Goal: Task Accomplishment & Management: Manage account settings

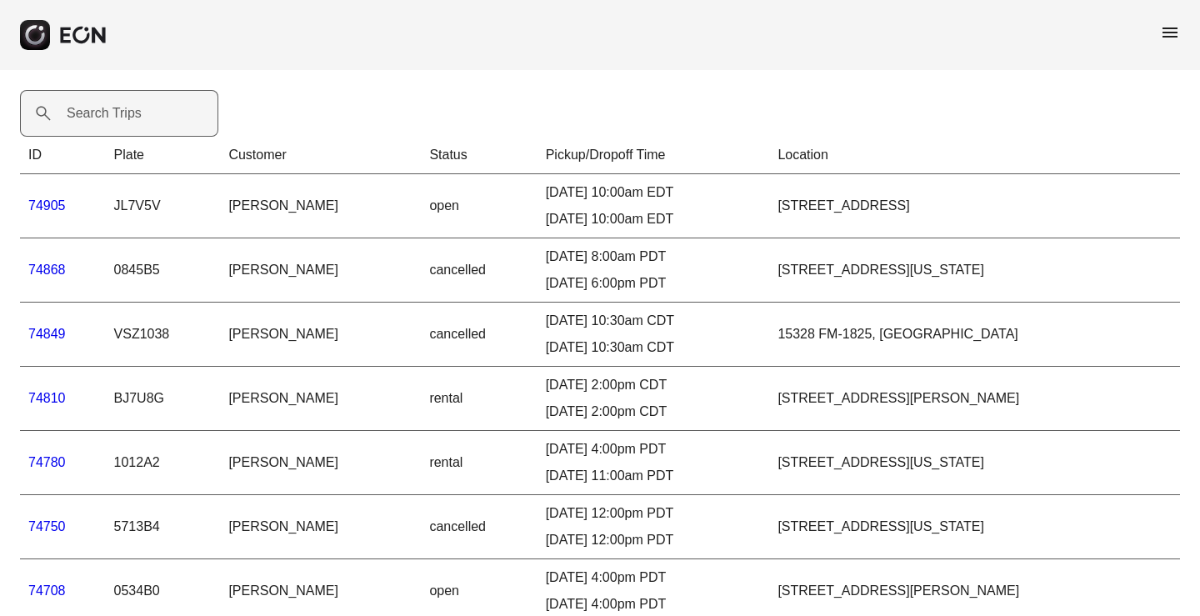
click at [97, 109] on label "Search Trips" at bounding box center [104, 113] width 75 height 20
click at [97, 109] on Trips "Search Trips" at bounding box center [119, 113] width 198 height 47
paste Trips "*****"
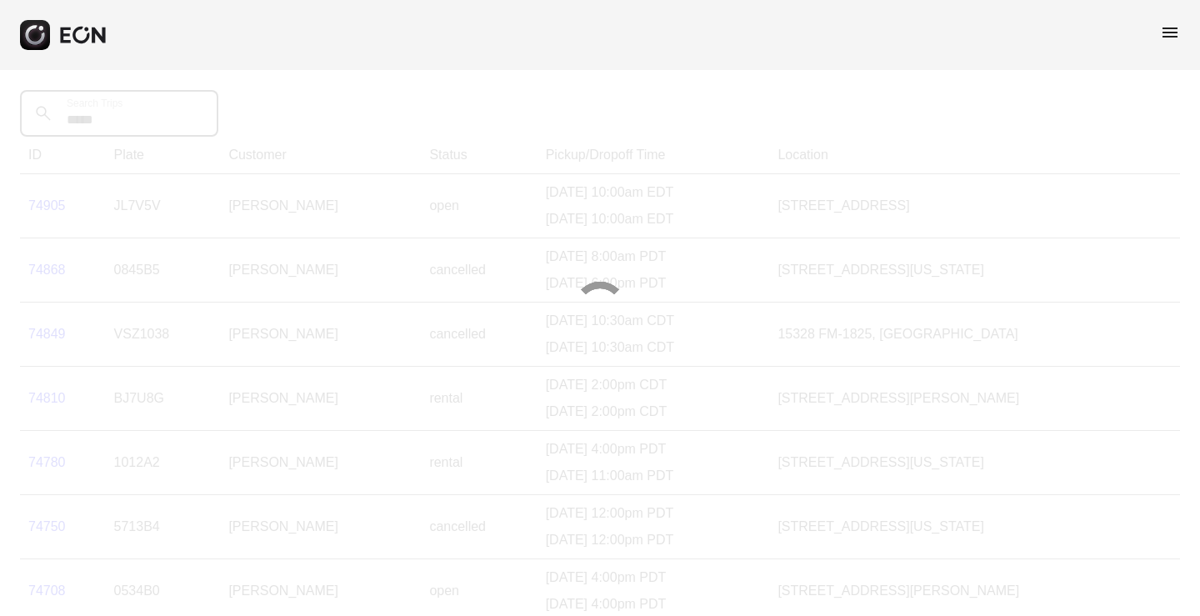
type Trips "*****"
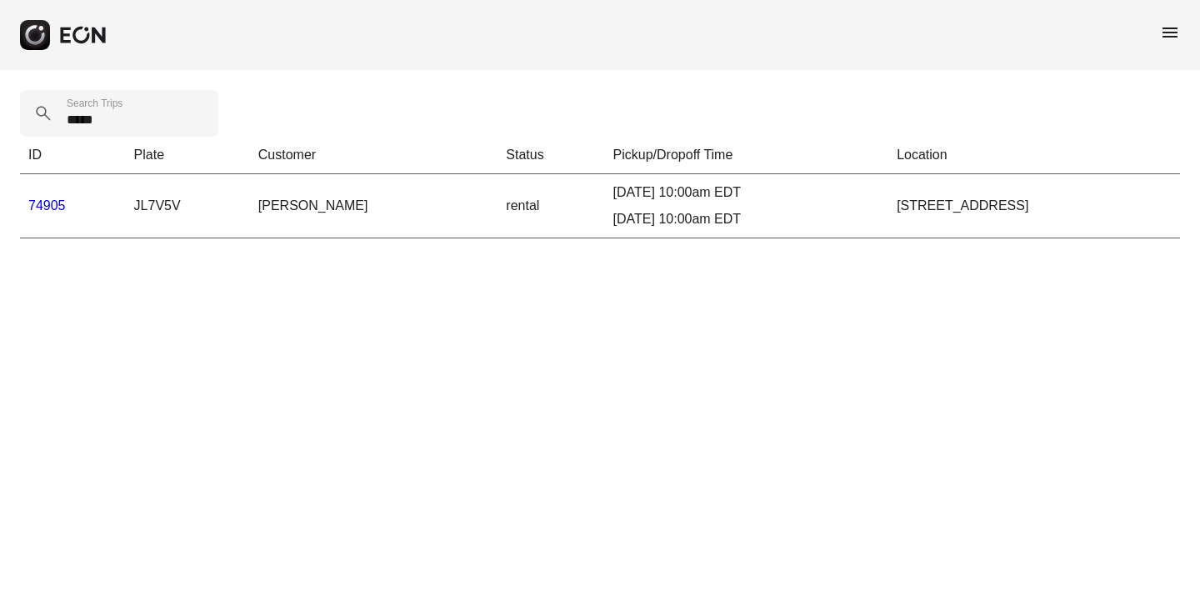
click at [260, 208] on td "[PERSON_NAME]" at bounding box center [374, 206] width 248 height 64
click at [65, 211] on link "74905" at bounding box center [47, 205] width 38 height 14
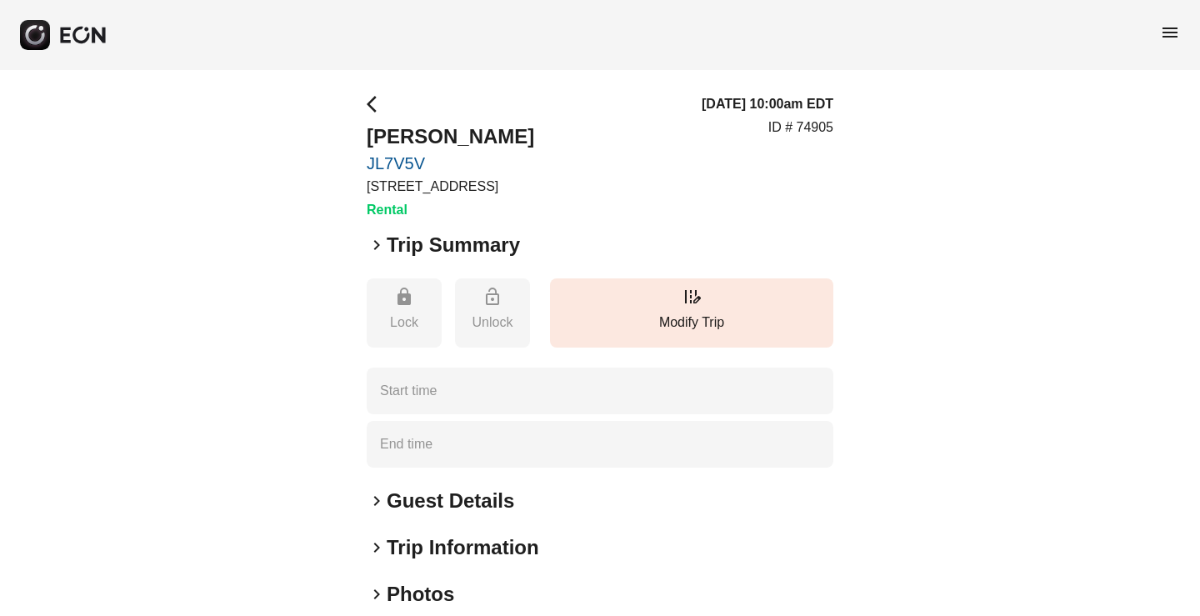
type time "**********"
click at [391, 135] on h2 "[PERSON_NAME]" at bounding box center [451, 136] width 168 height 27
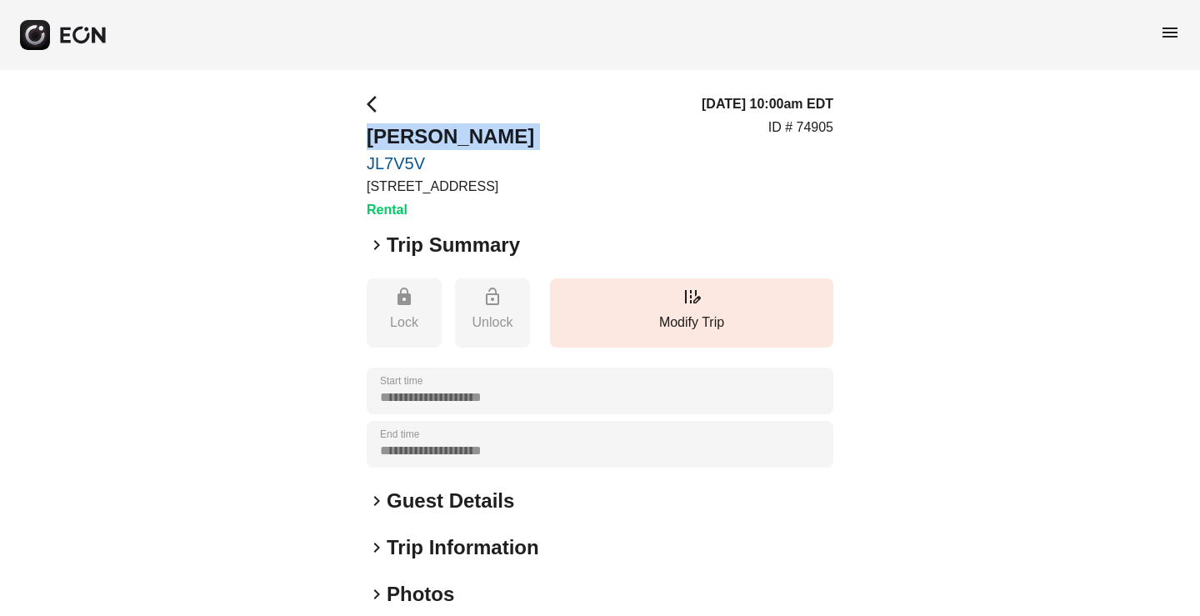
click at [391, 135] on h2 "[PERSON_NAME]" at bounding box center [451, 136] width 168 height 27
copy h2 "[PERSON_NAME]"
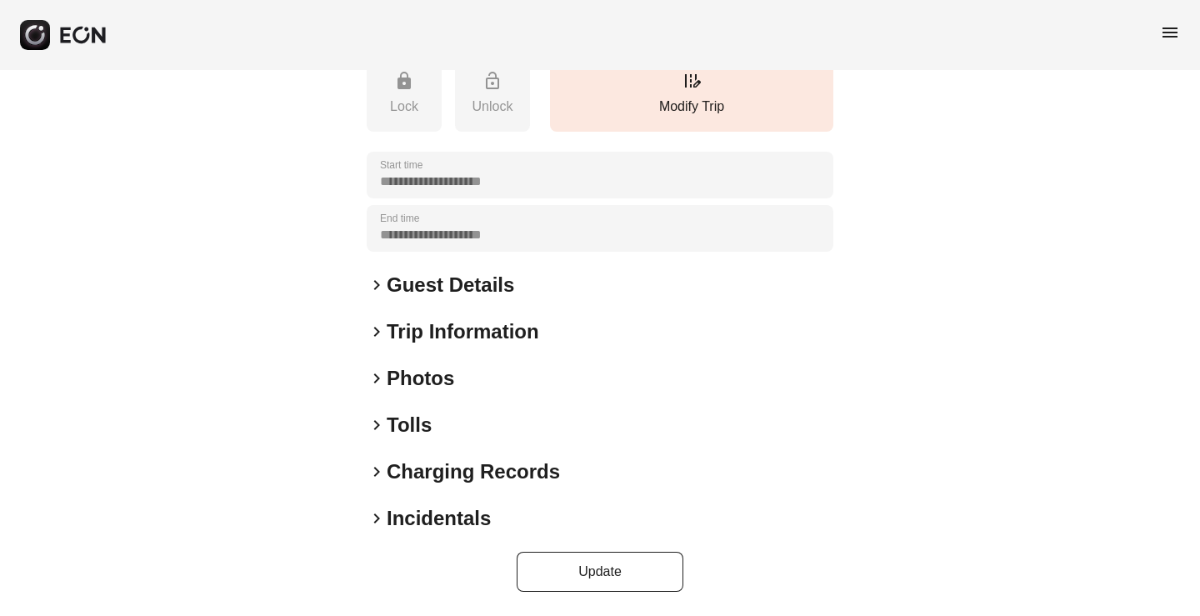
scroll to position [133, 0]
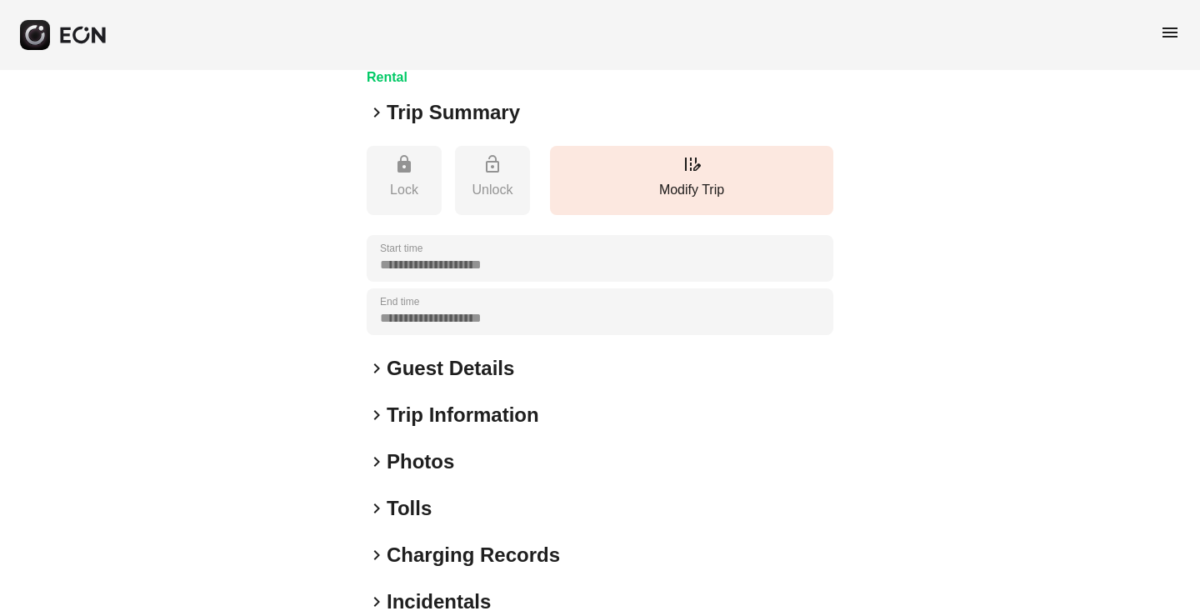
click at [376, 370] on span "keyboard_arrow_right" at bounding box center [377, 368] width 20 height 20
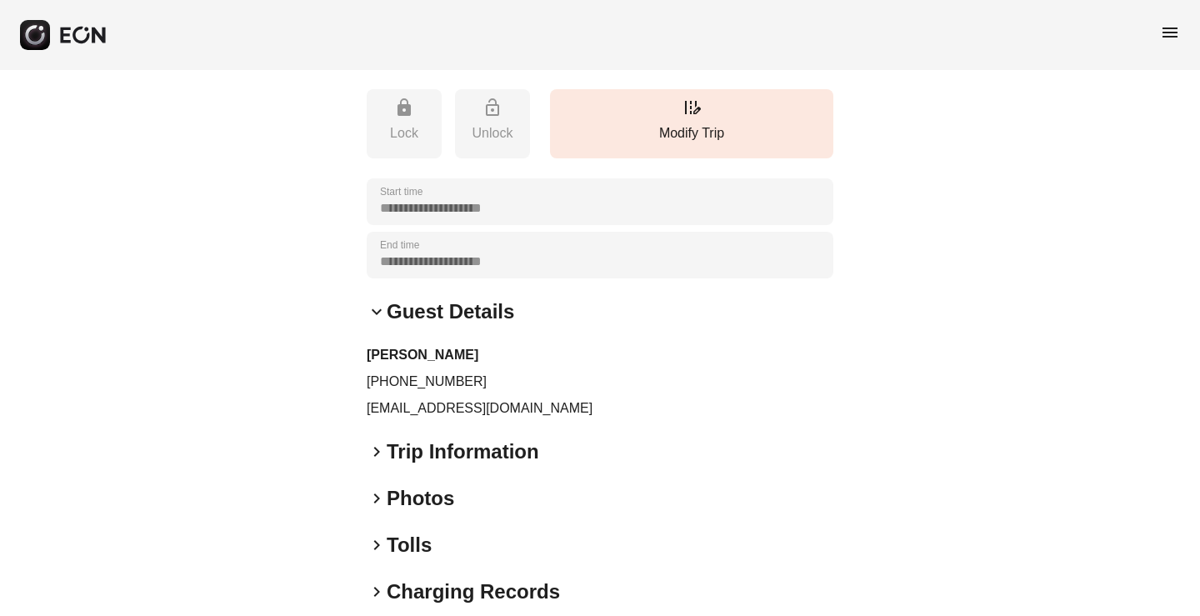
scroll to position [216, 0]
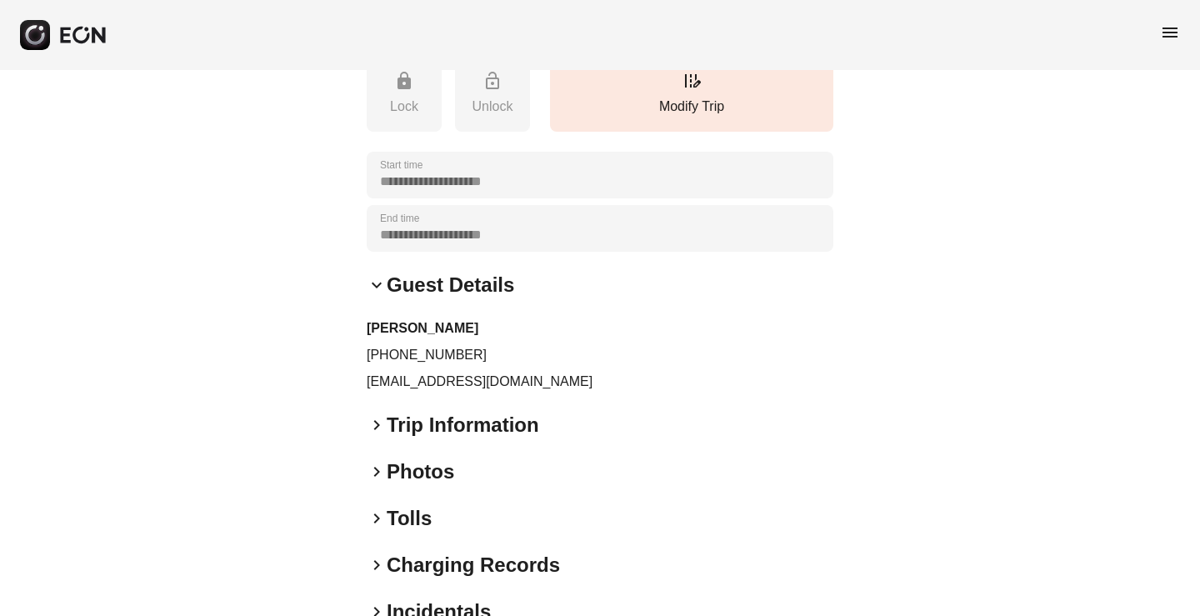
click at [436, 385] on p "[EMAIL_ADDRESS][DOMAIN_NAME]" at bounding box center [600, 382] width 467 height 20
click at [436, 385] on p "bellinictb@gmail.com" at bounding box center [600, 382] width 467 height 20
copy div "bellinictb@gmail.com keyboard_arrow_right"
click at [416, 344] on div "Alexandre Bellini +5541991656757 bellinictb@gmail.com" at bounding box center [600, 354] width 467 height 73
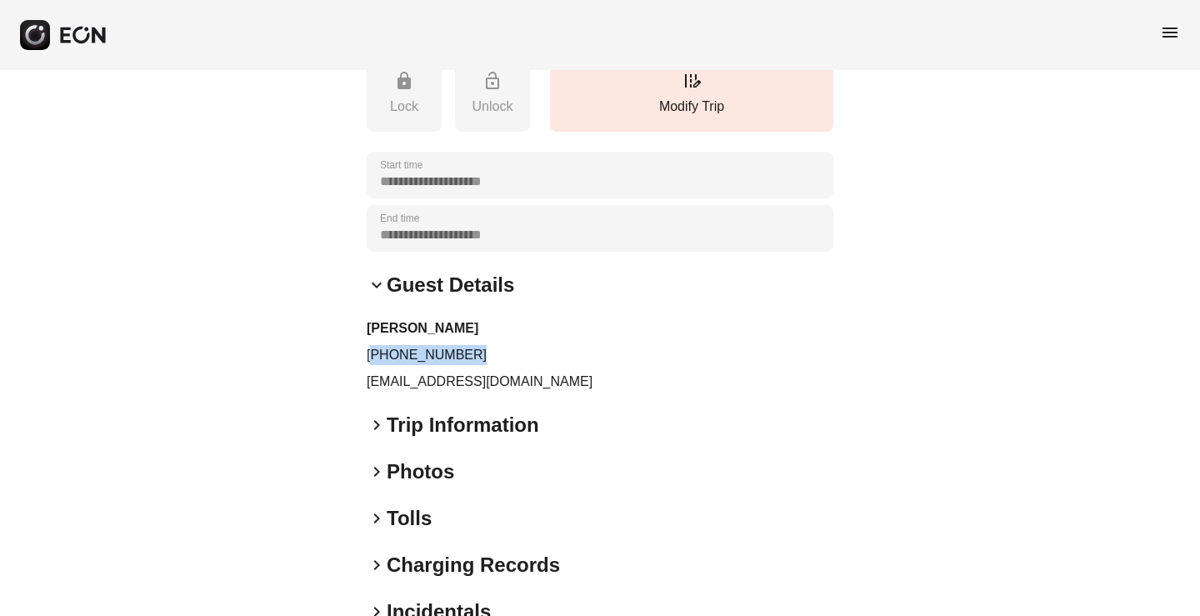
click at [416, 344] on div "Alexandre Bellini +5541991656757 bellinictb@gmail.com" at bounding box center [600, 354] width 467 height 73
copy p "+5541991656757"
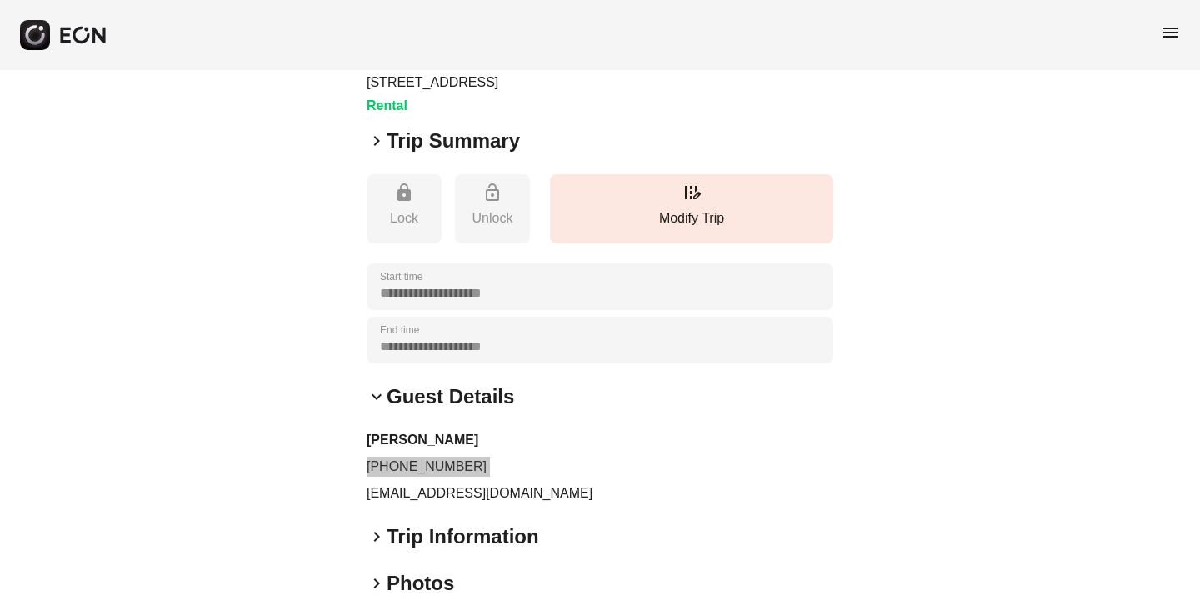
scroll to position [0, 0]
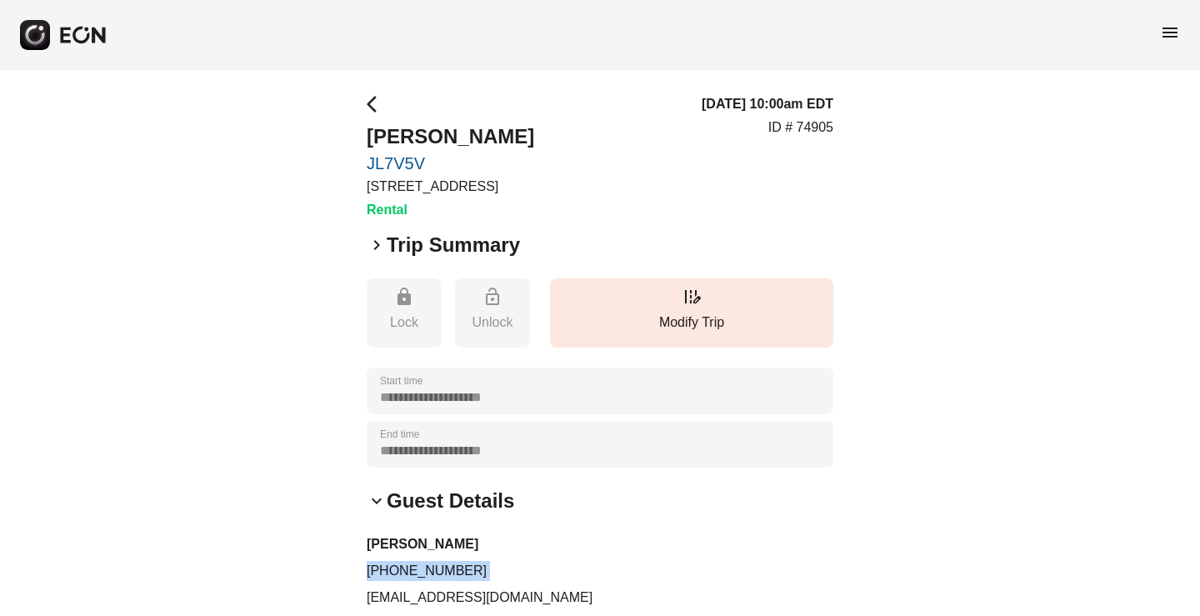
click at [1001, 546] on div "**********" at bounding box center [600, 497] width 1200 height 855
